Goal: Navigation & Orientation: Go to known website

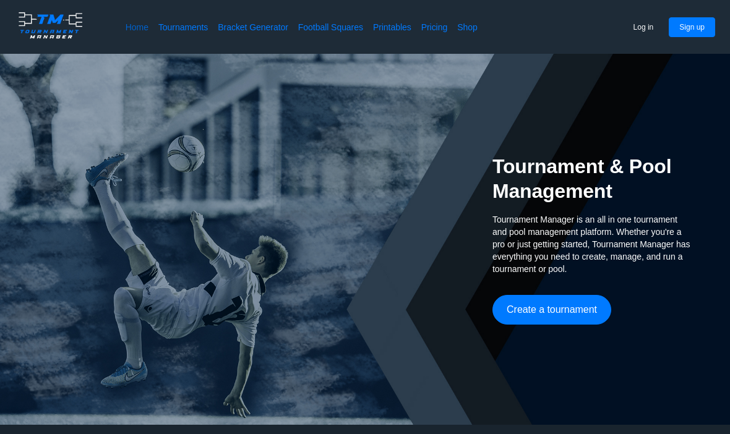
click at [130, 30] on link "Home" at bounding box center [137, 27] width 23 height 12
click at [111, 16] on link at bounding box center [65, 27] width 101 height 34
click at [135, 27] on link "Home" at bounding box center [137, 27] width 23 height 12
click at [46, 31] on img at bounding box center [50, 25] width 71 height 31
click at [134, 12] on div "Home Tournaments Bracket Generator Football Squares Printables Pricing Shop Log…" at bounding box center [365, 27] width 730 height 54
